Goal: Information Seeking & Learning: Learn about a topic

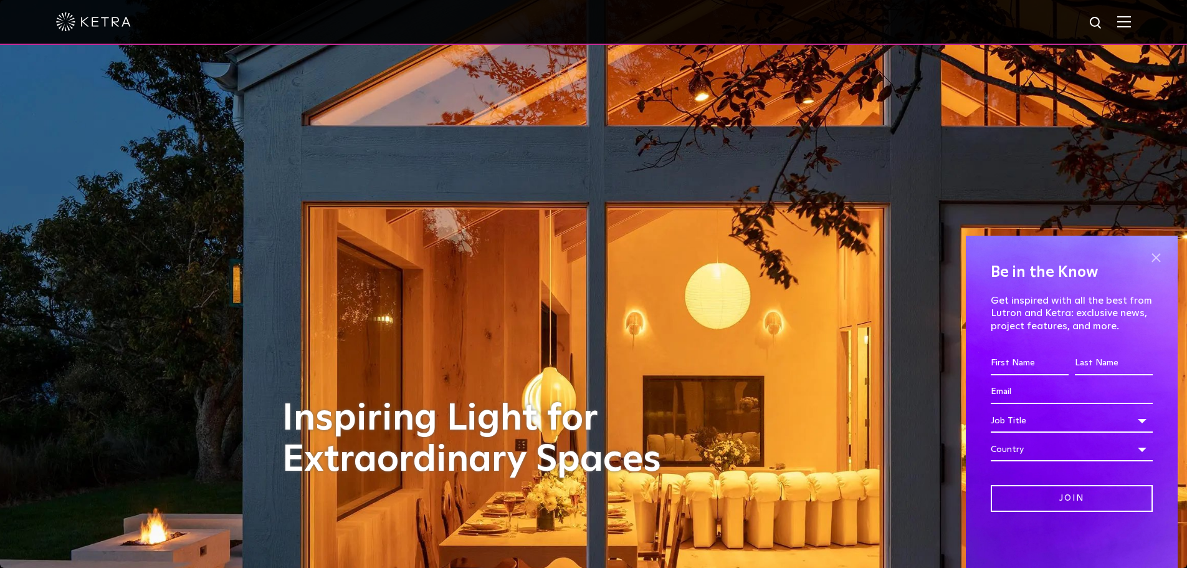
click at [1159, 258] on span at bounding box center [1156, 257] width 19 height 19
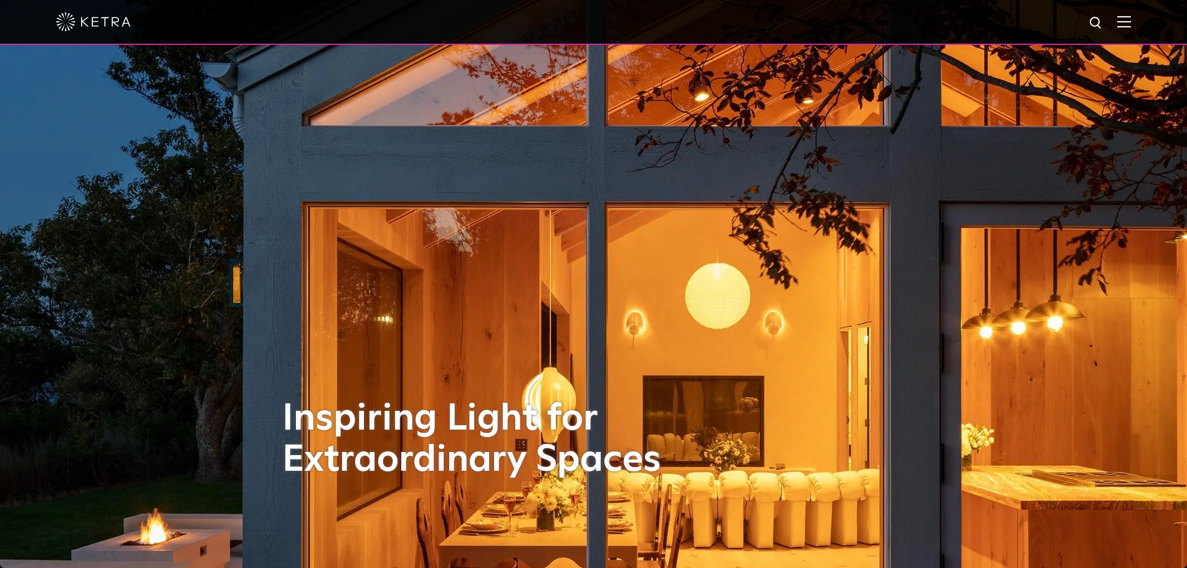
click at [1131, 22] on img at bounding box center [1124, 22] width 14 height 12
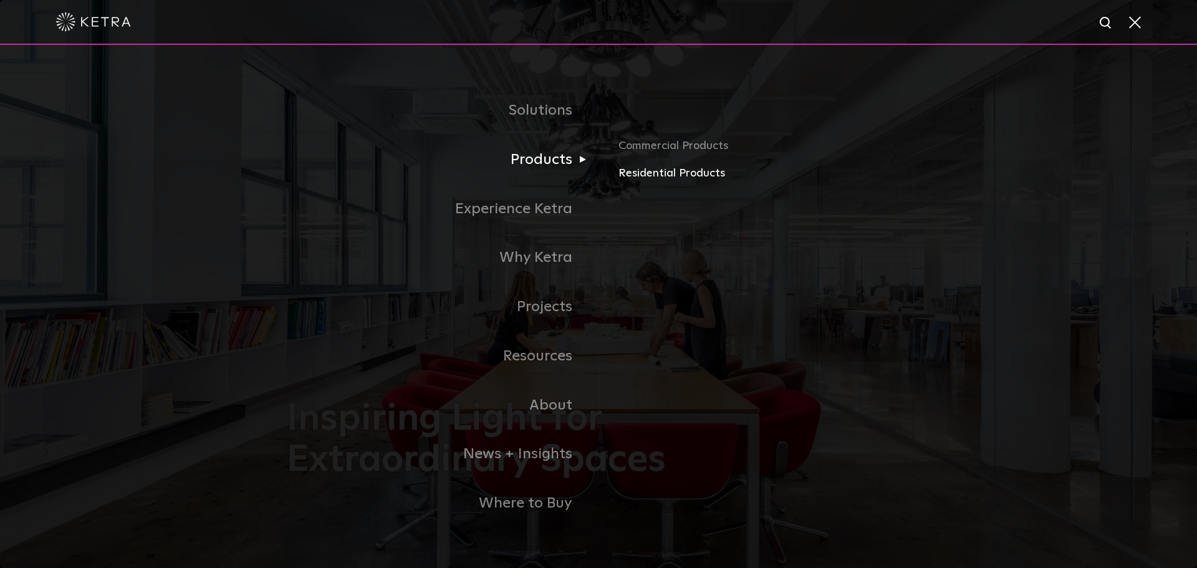
click at [658, 176] on link "Residential Products" at bounding box center [764, 174] width 292 height 18
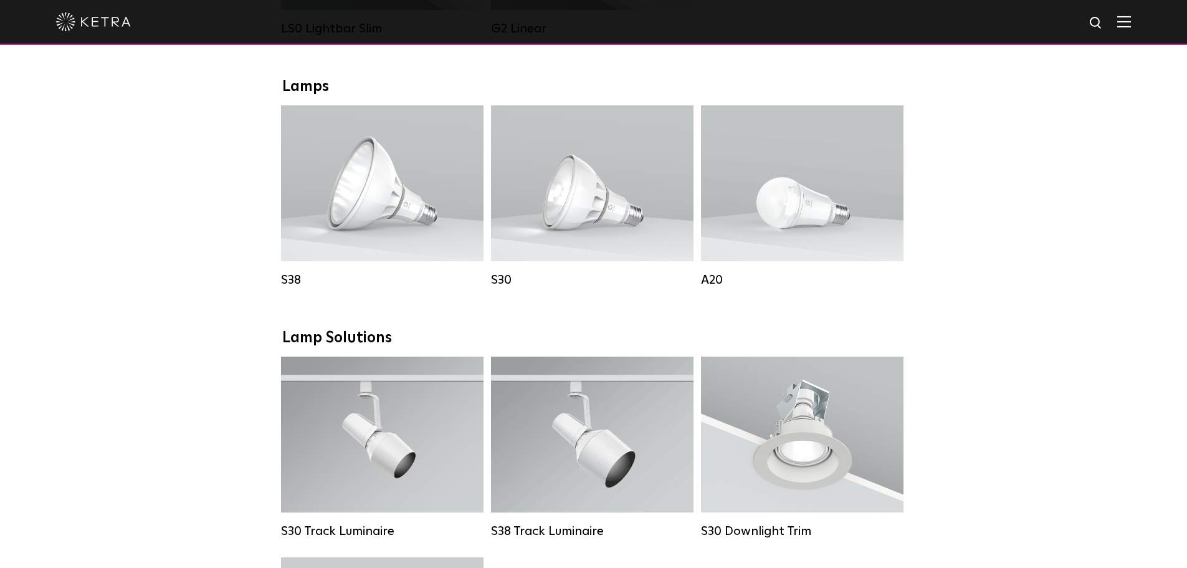
scroll to position [623, 0]
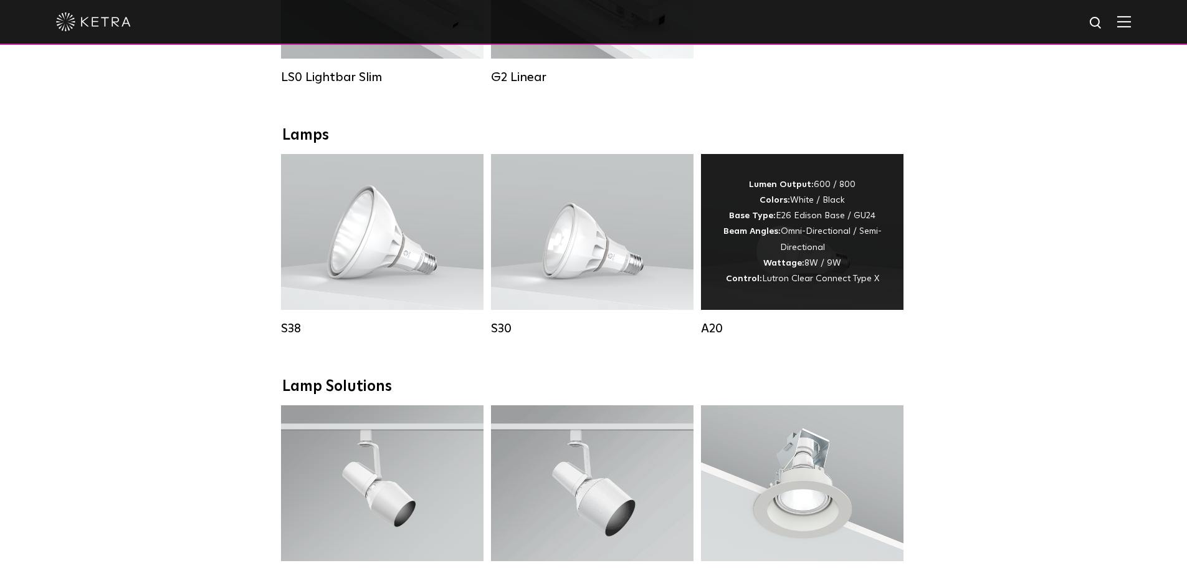
click at [794, 229] on div "Lumen Output: 600 / 800 Colors: White / Black Base Type: E26 Edison Base / GU24…" at bounding box center [802, 232] width 165 height 110
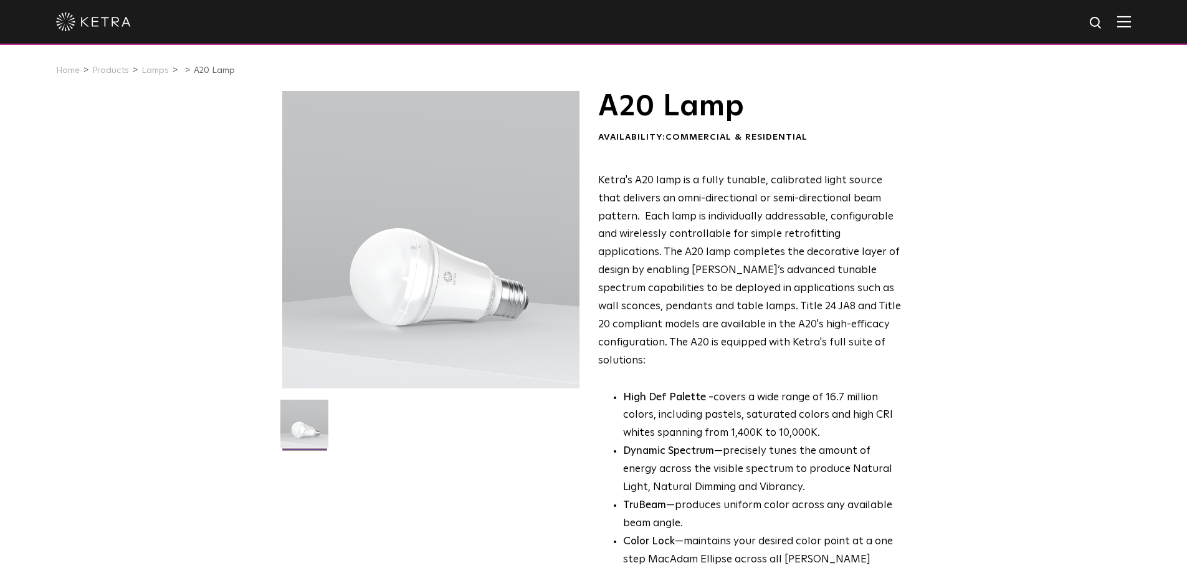
click at [1131, 24] on img at bounding box center [1124, 22] width 14 height 12
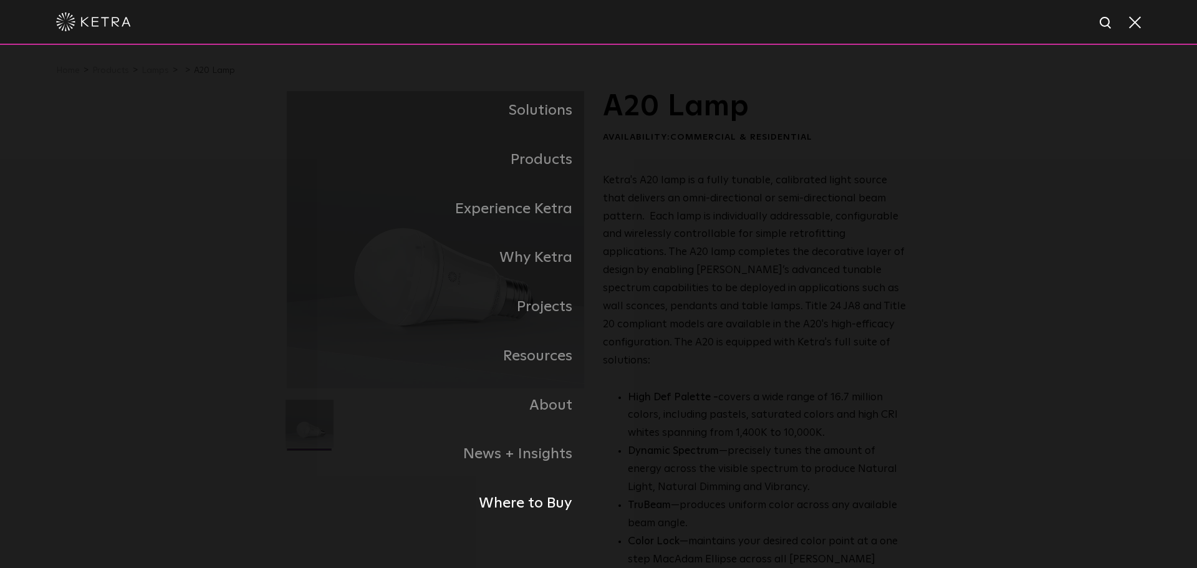
click at [532, 501] on link "Where to Buy" at bounding box center [443, 503] width 312 height 49
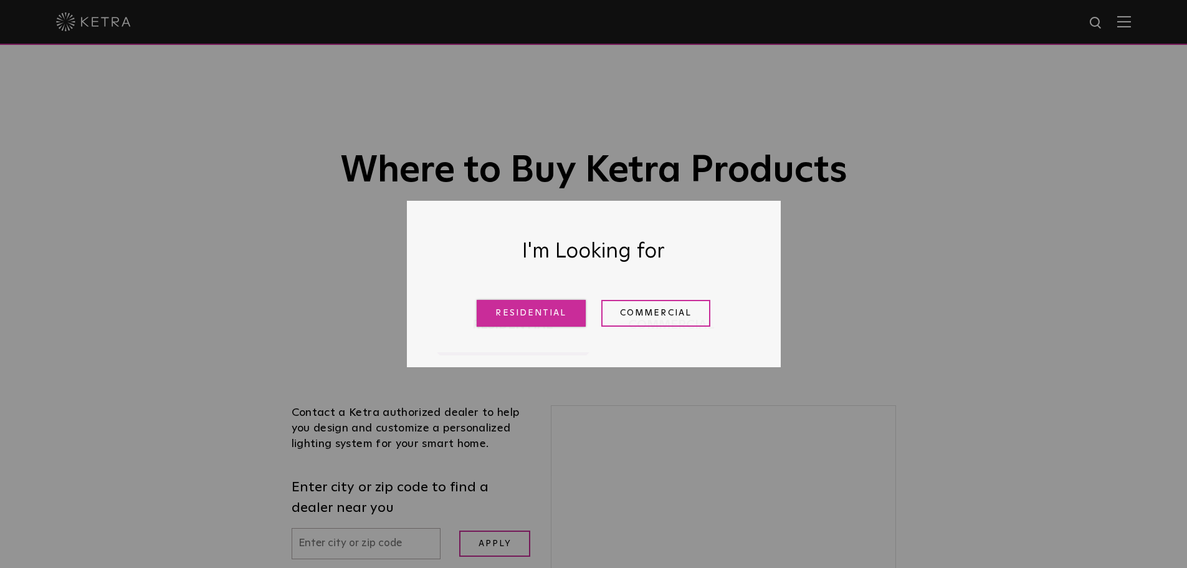
click at [545, 311] on link "Residential" at bounding box center [531, 313] width 109 height 27
